Goal: Task Accomplishment & Management: Complete application form

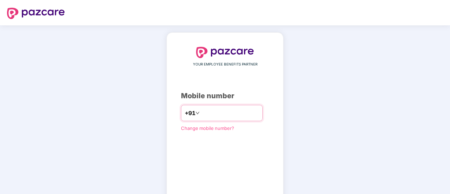
click at [205, 112] on input "number" at bounding box center [230, 112] width 58 height 11
type input "**********"
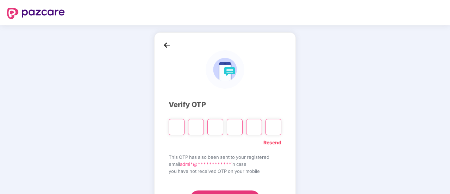
type input "*"
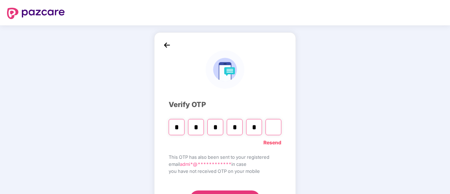
type input "*"
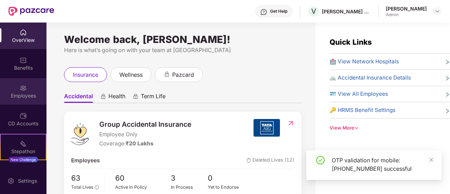
click at [21, 100] on div "Employees" at bounding box center [23, 91] width 46 height 26
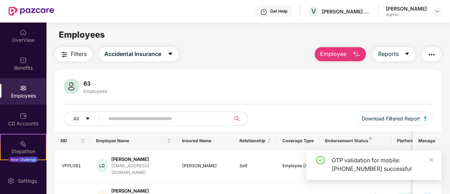
click at [344, 56] on span "Employee" at bounding box center [333, 54] width 26 height 9
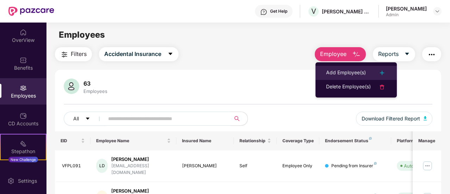
click at [342, 70] on div "Add Employee(s)" at bounding box center [346, 73] width 40 height 8
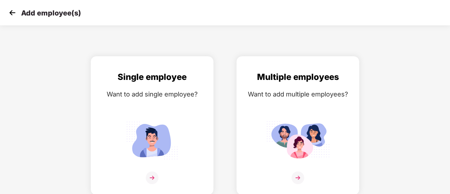
scroll to position [5, 0]
click at [149, 180] on img at bounding box center [152, 177] width 13 height 13
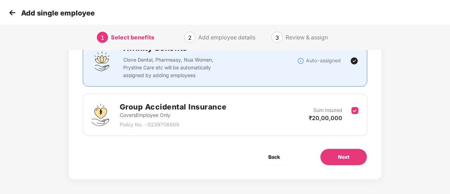
scroll to position [66, 0]
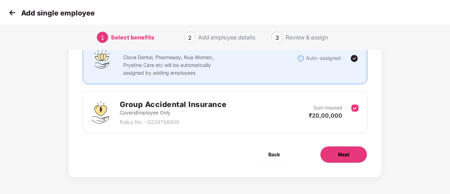
click at [343, 155] on span "Next" at bounding box center [343, 155] width 11 height 8
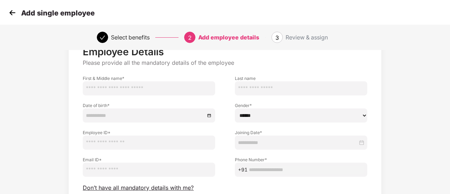
scroll to position [28, 0]
